Goal: Task Accomplishment & Management: Use online tool/utility

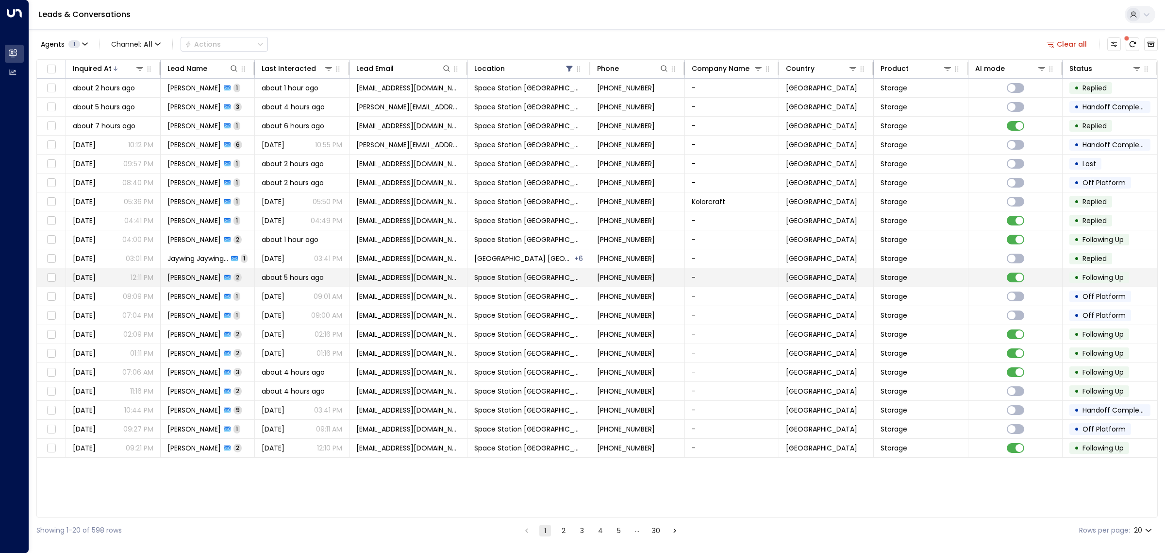
click at [302, 286] on td "about 5 hours ago" at bounding box center [302, 277] width 95 height 18
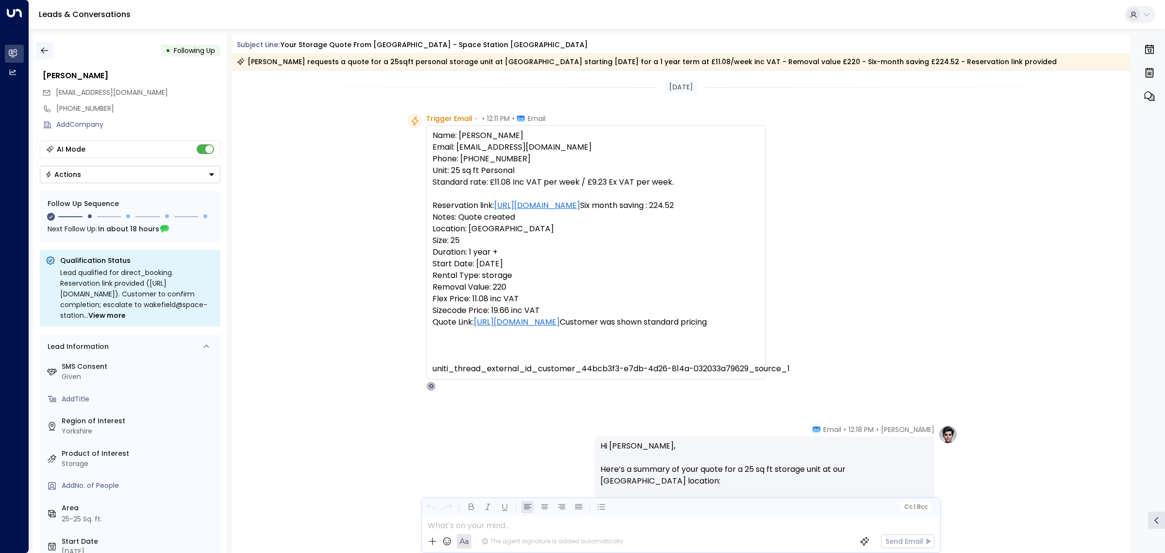
click at [43, 48] on icon "button" at bounding box center [45, 51] width 10 height 10
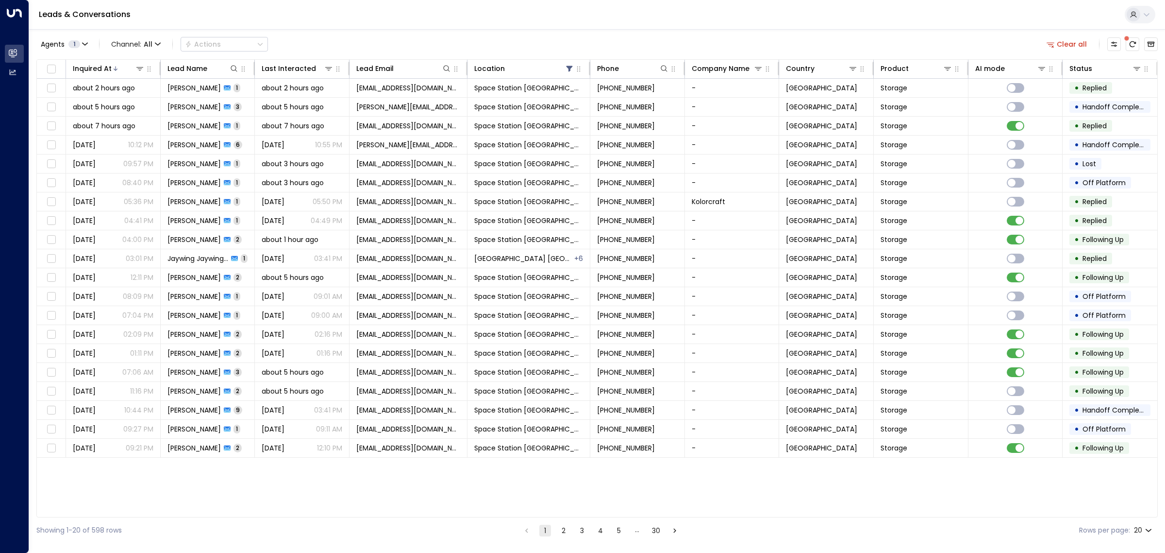
click at [566, 531] on button "2" at bounding box center [564, 530] width 12 height 12
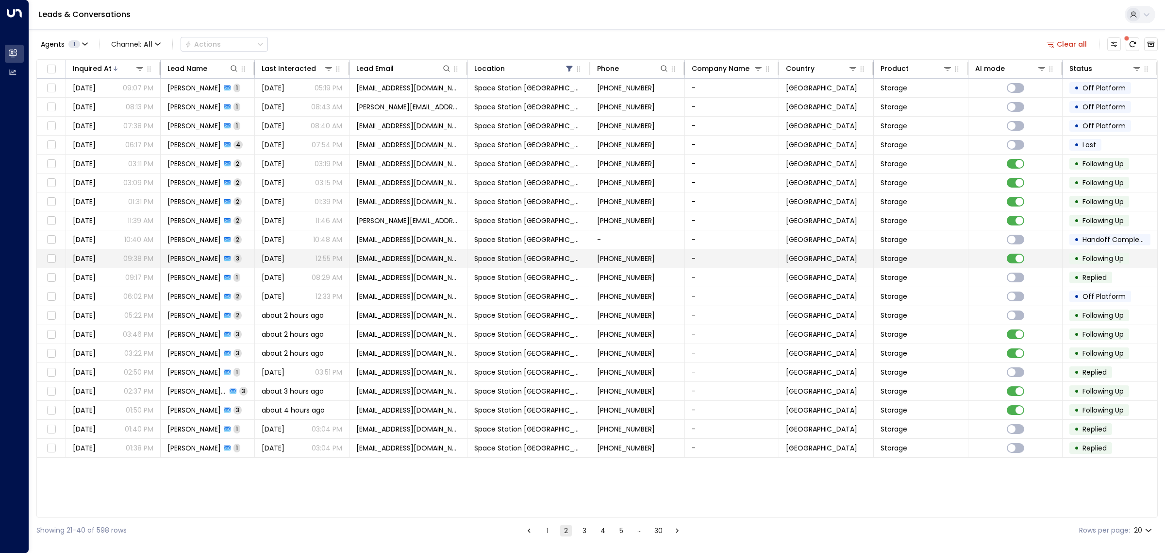
click at [214, 263] on span "[PERSON_NAME]" at bounding box center [194, 258] width 53 height 10
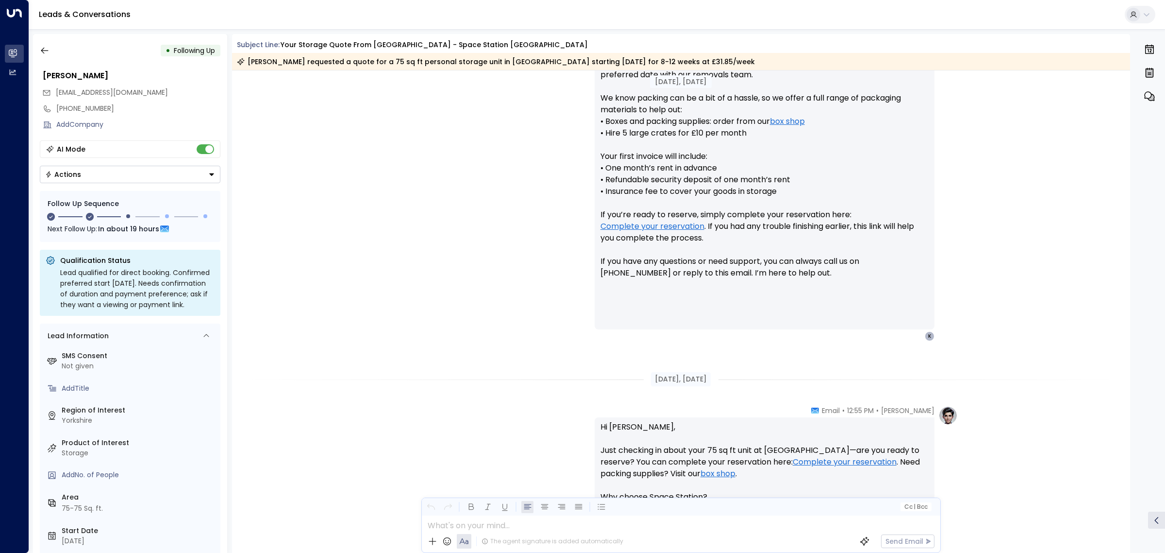
scroll to position [172, 0]
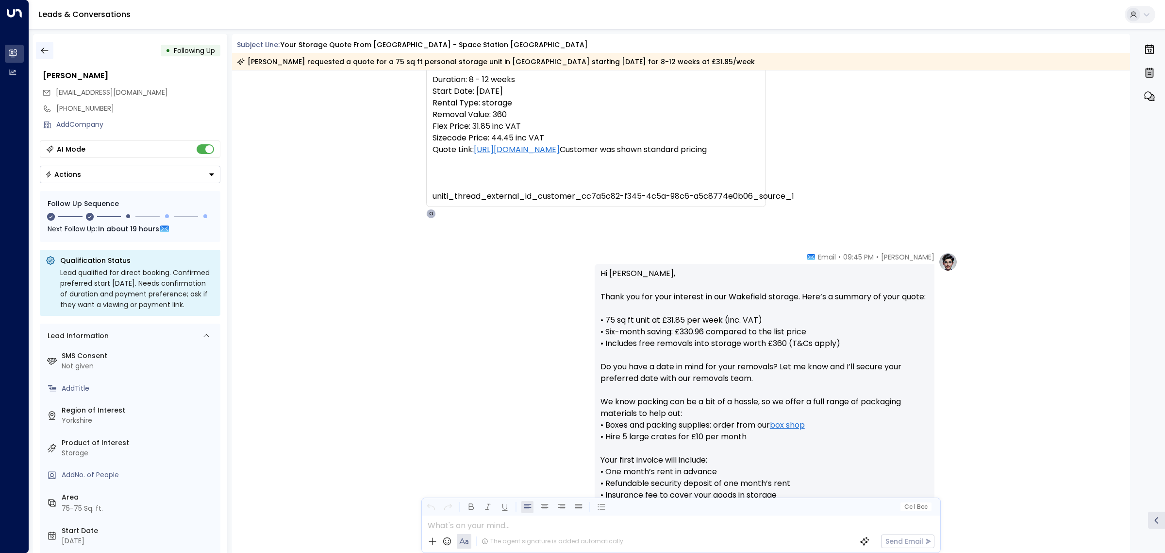
click at [45, 51] on icon "button" at bounding box center [45, 51] width 10 height 10
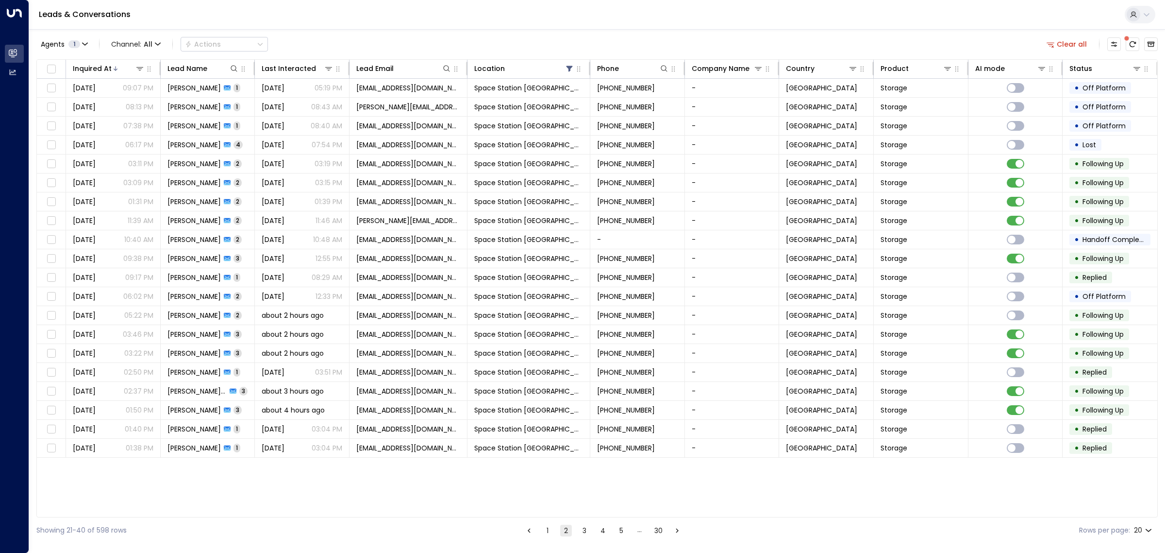
click at [548, 532] on button "1" at bounding box center [548, 530] width 12 height 12
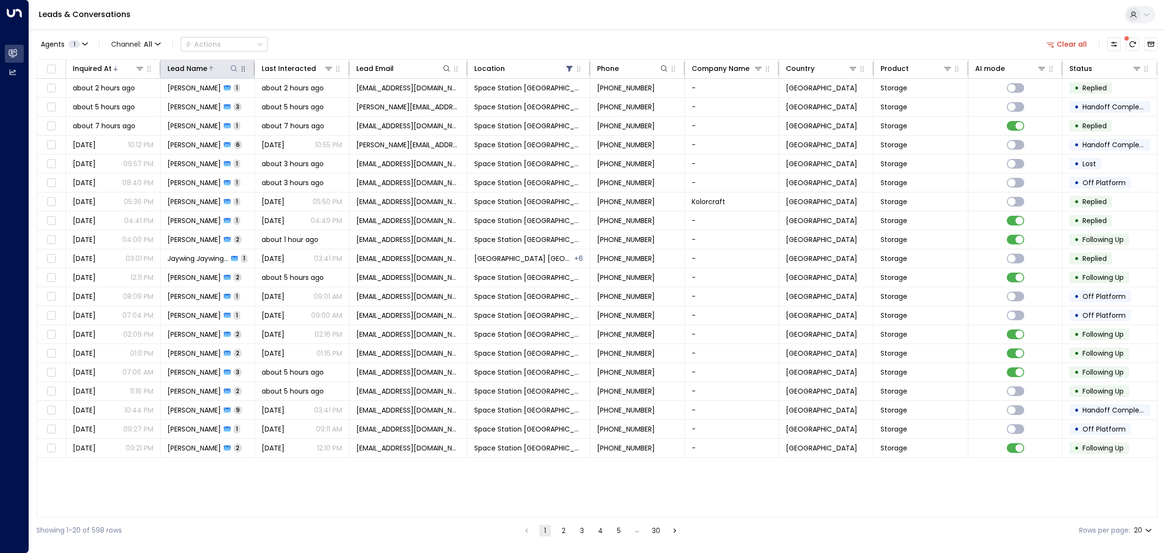
click at [234, 67] on icon at bounding box center [234, 69] width 8 height 8
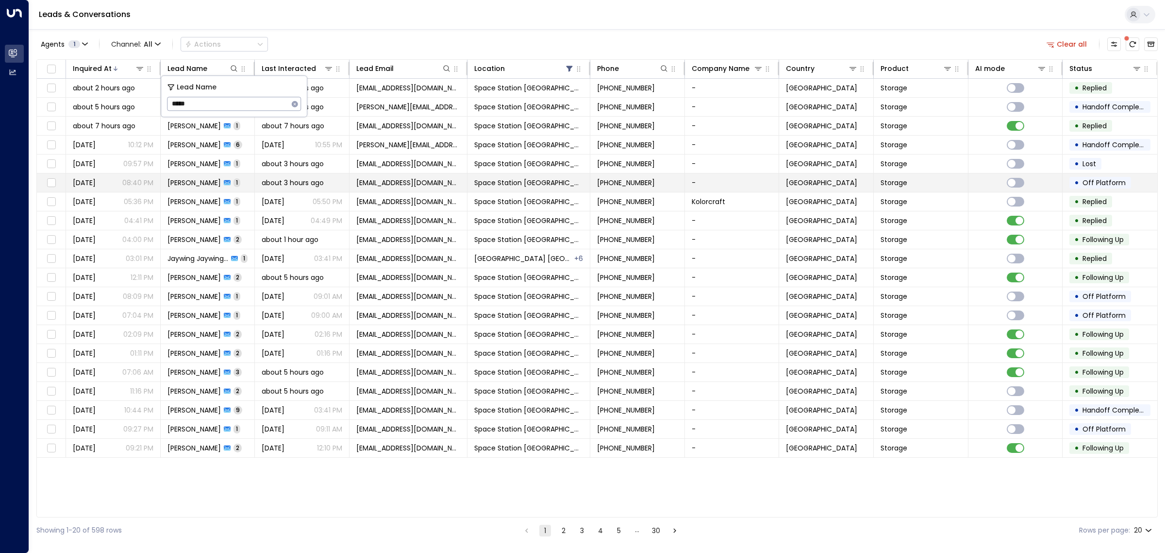
type input "*****"
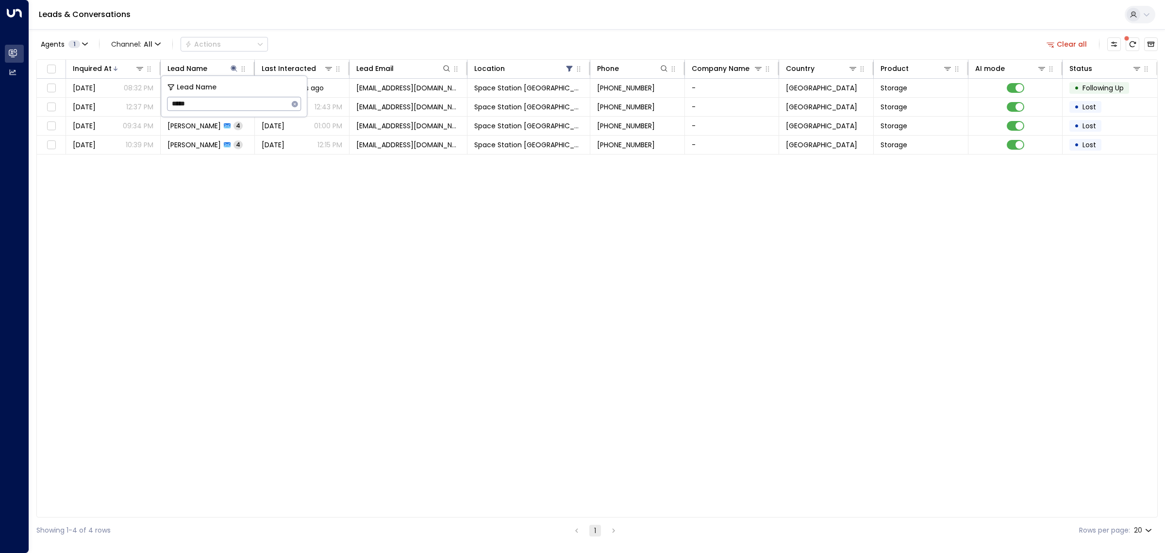
click at [243, 195] on div "Inquired At Lead Name Last Interacted Lead Email Location Phone Company Name Co…" at bounding box center [597, 288] width 1122 height 458
click at [192, 106] on span "[PERSON_NAME]" at bounding box center [194, 107] width 53 height 10
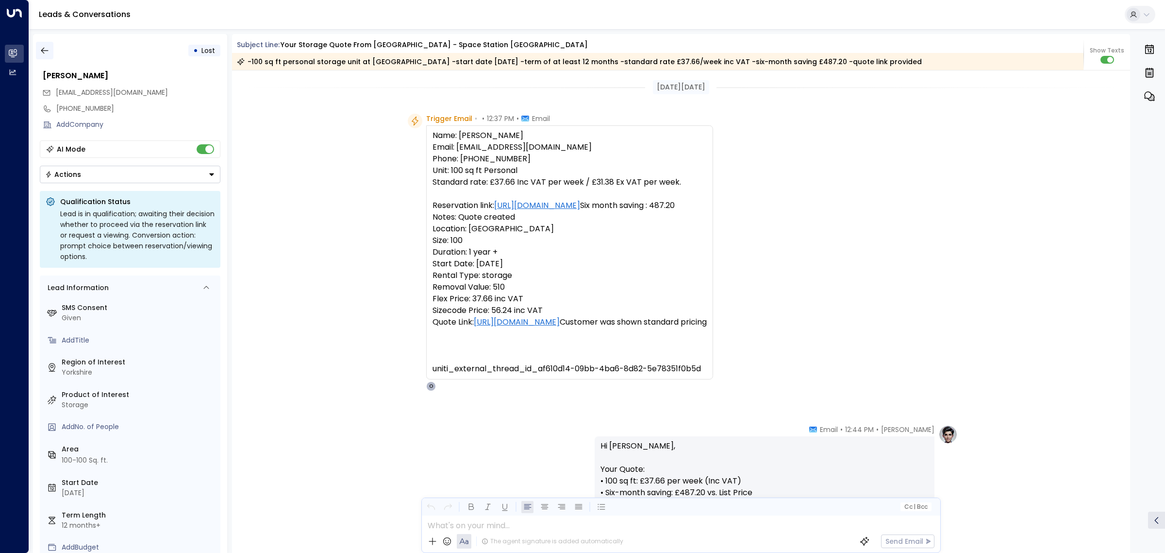
click at [43, 49] on icon "button" at bounding box center [45, 51] width 10 height 10
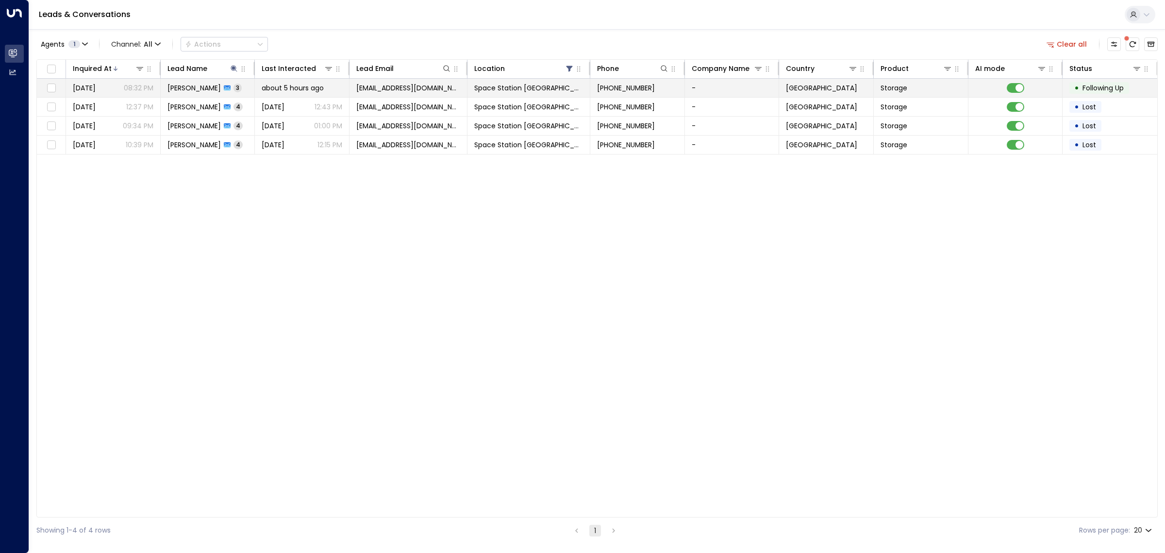
click at [184, 86] on span "[PERSON_NAME]" at bounding box center [194, 88] width 53 height 10
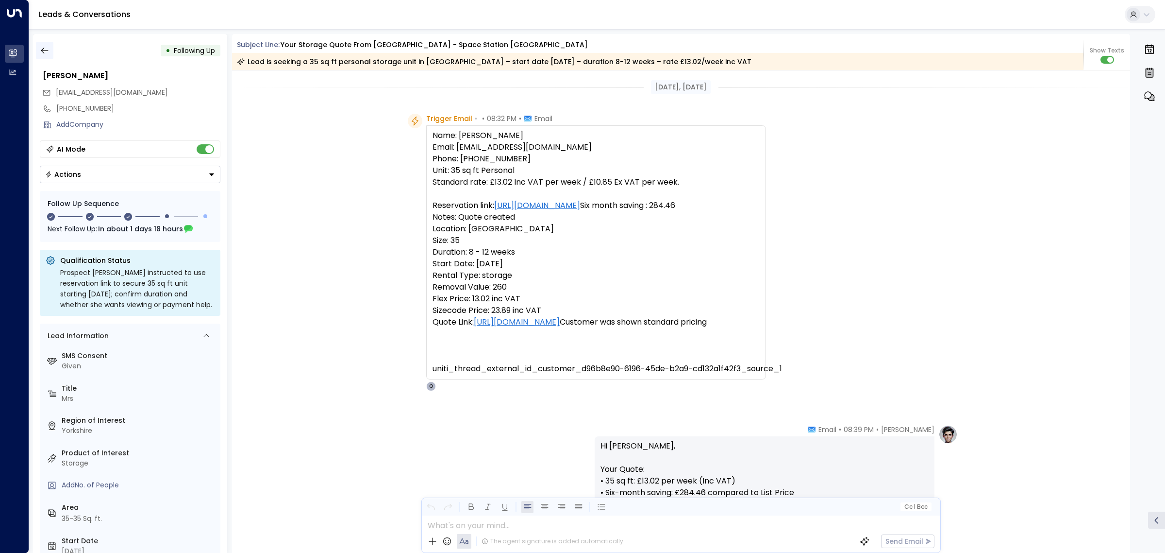
click at [47, 45] on button "button" at bounding box center [44, 50] width 17 height 17
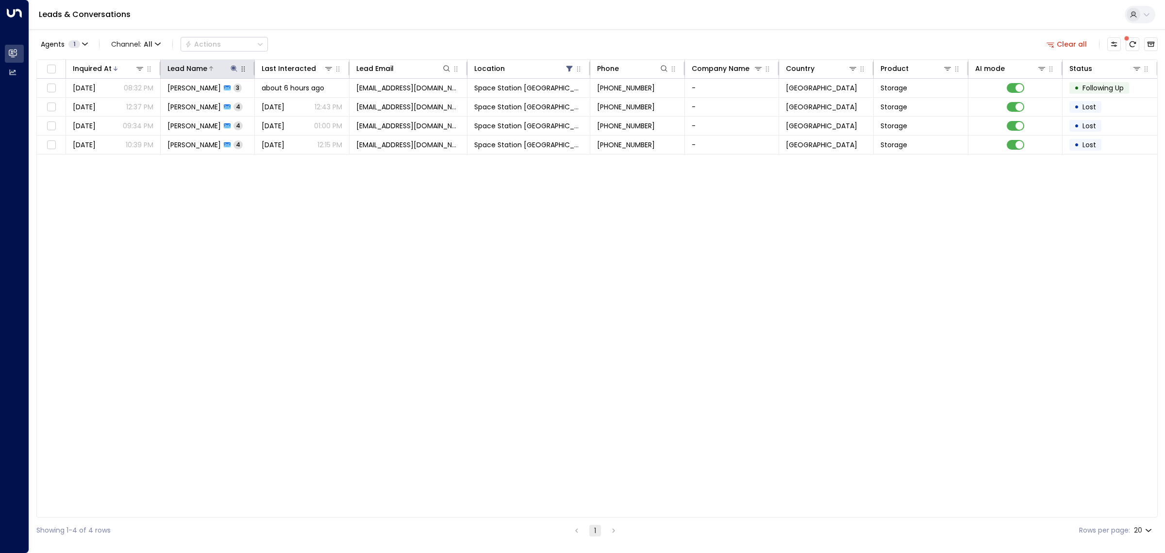
click at [235, 66] on icon at bounding box center [234, 68] width 6 height 6
drag, startPoint x: 239, startPoint y: 101, endPoint x: 137, endPoint y: 98, distance: 101.5
click at [137, 98] on body "Overview Leads & Conversations Leads & Conversations Analytics Analytics Leads …" at bounding box center [582, 271] width 1165 height 543
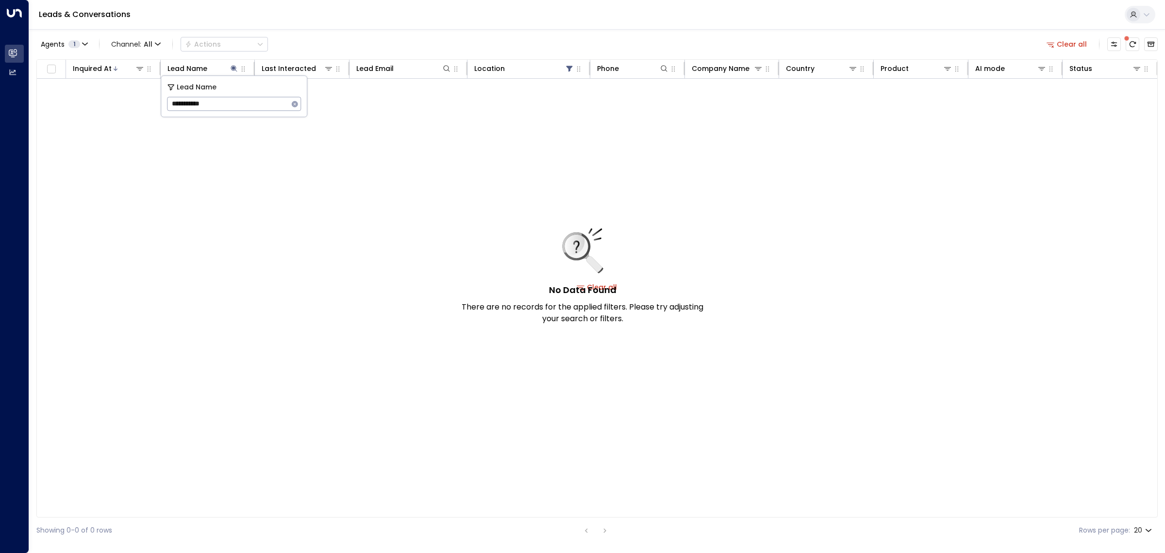
type input "**********"
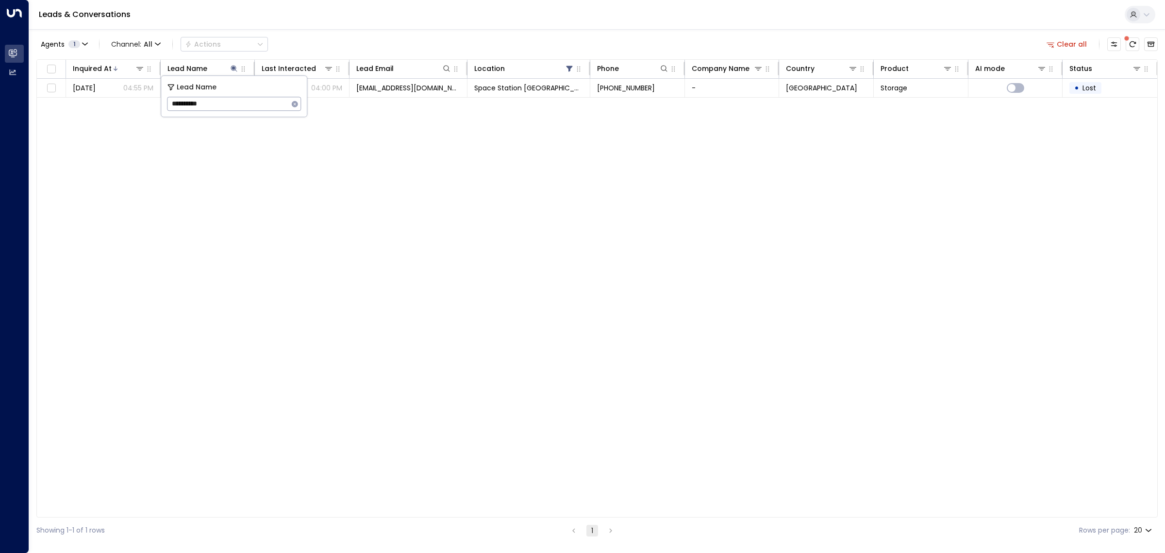
click at [341, 37] on div "Agents 1 Channel: All Actions Clear all" at bounding box center [597, 44] width 1122 height 20
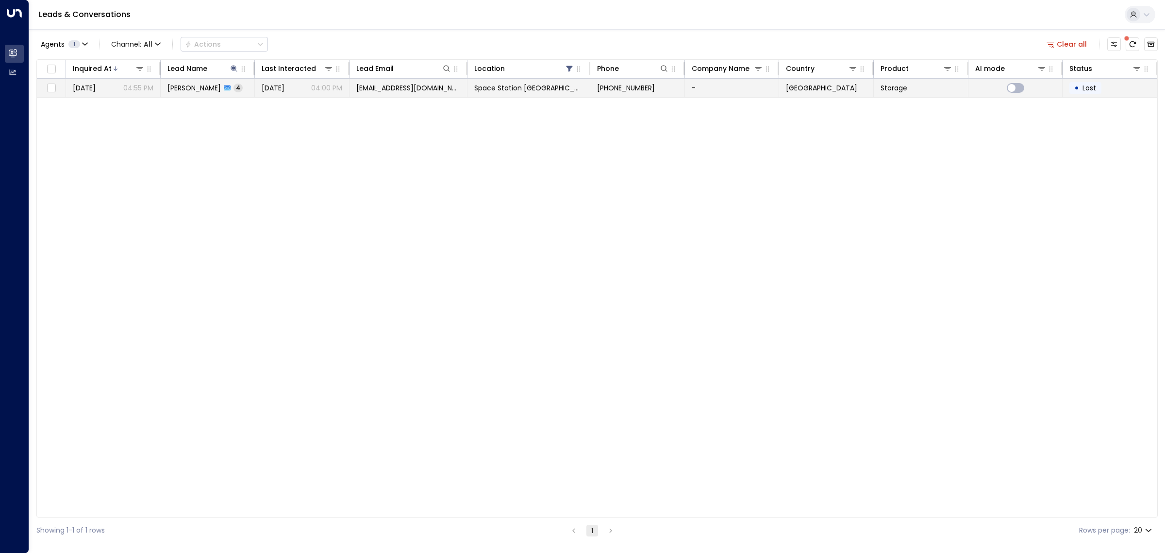
click at [394, 96] on td "[EMAIL_ADDRESS][DOMAIN_NAME]" at bounding box center [409, 88] width 118 height 18
